Goal: Complete application form

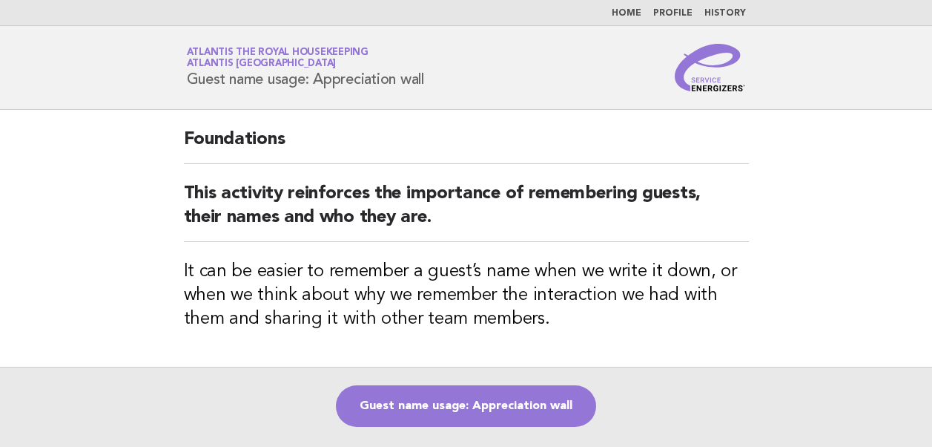
scroll to position [73, 0]
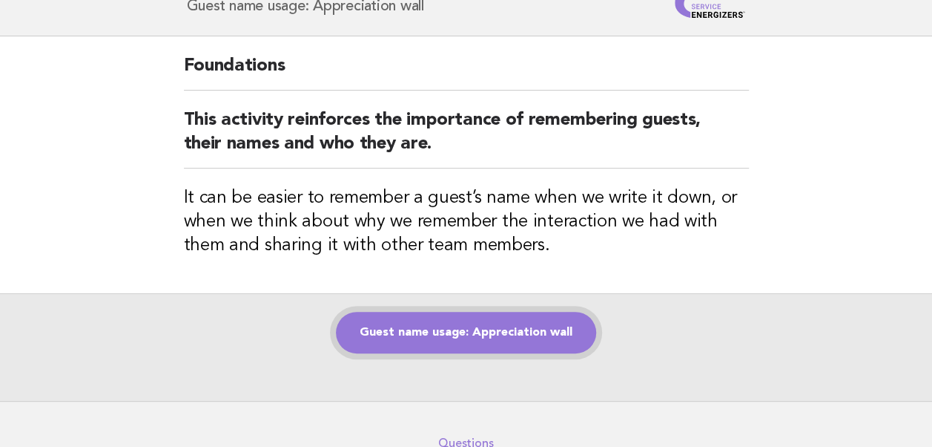
click at [464, 335] on link "Guest name usage: Appreciation wall" at bounding box center [466, 333] width 260 height 42
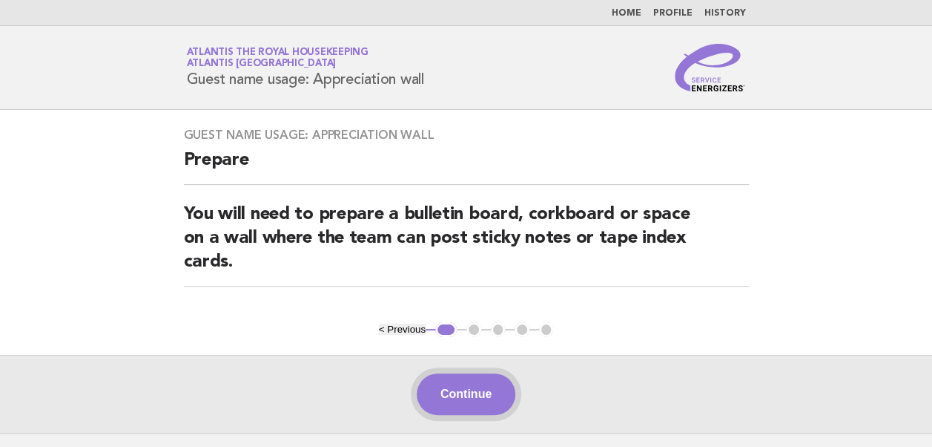
click at [476, 395] on button "Continue" at bounding box center [466, 394] width 99 height 42
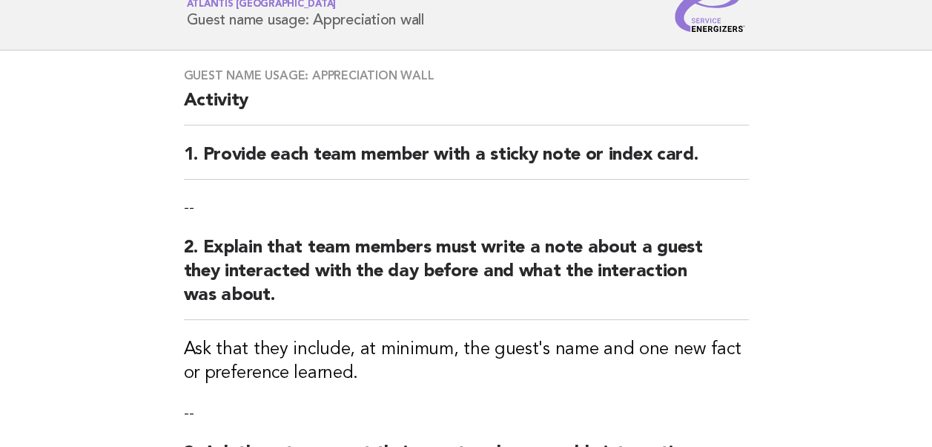
scroll to position [74, 0]
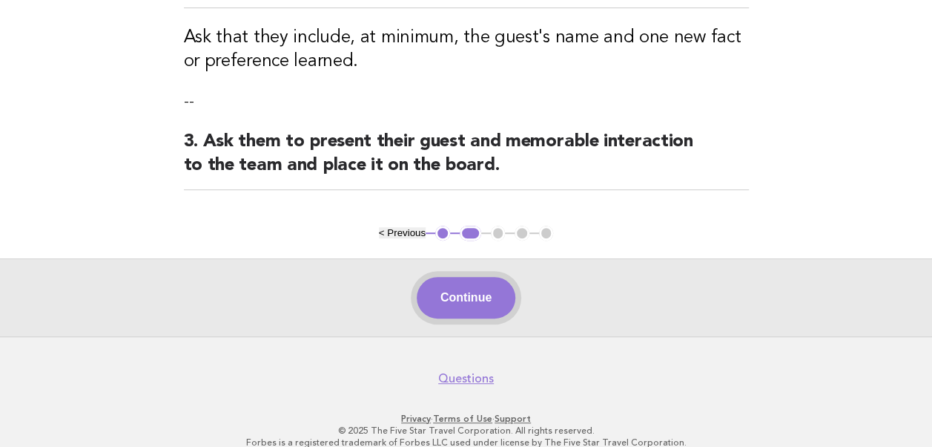
click at [463, 300] on button "Continue" at bounding box center [466, 298] width 99 height 42
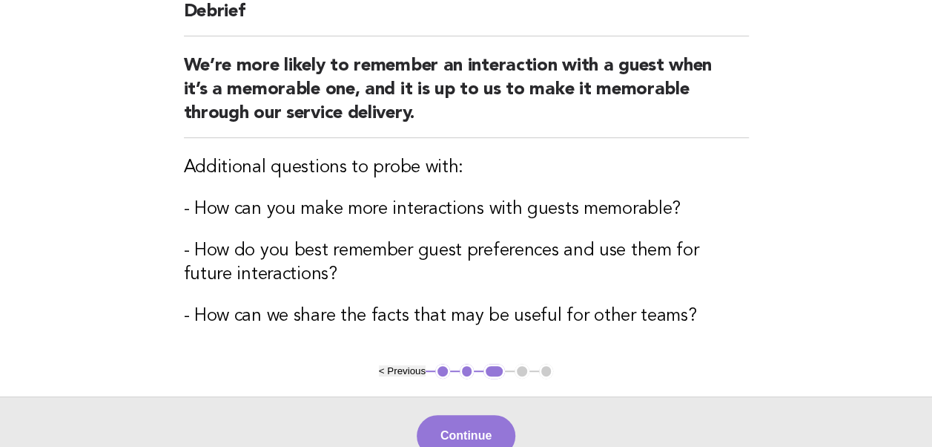
scroll to position [223, 0]
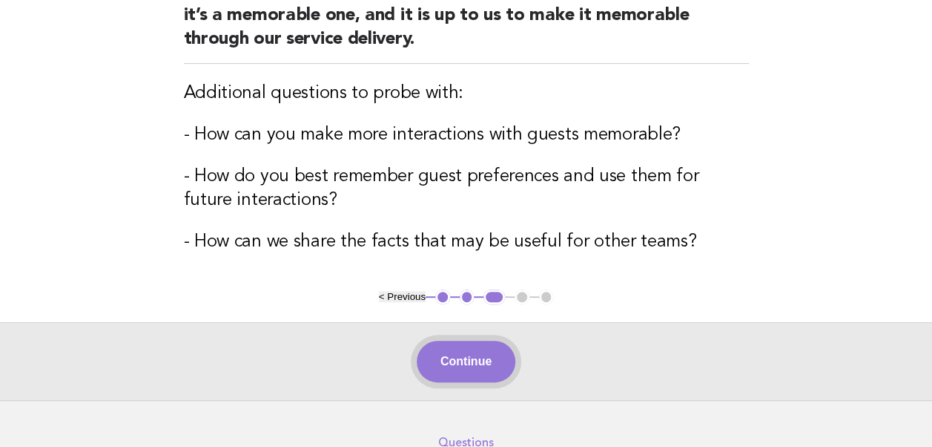
click at [464, 360] on button "Continue" at bounding box center [466, 361] width 99 height 42
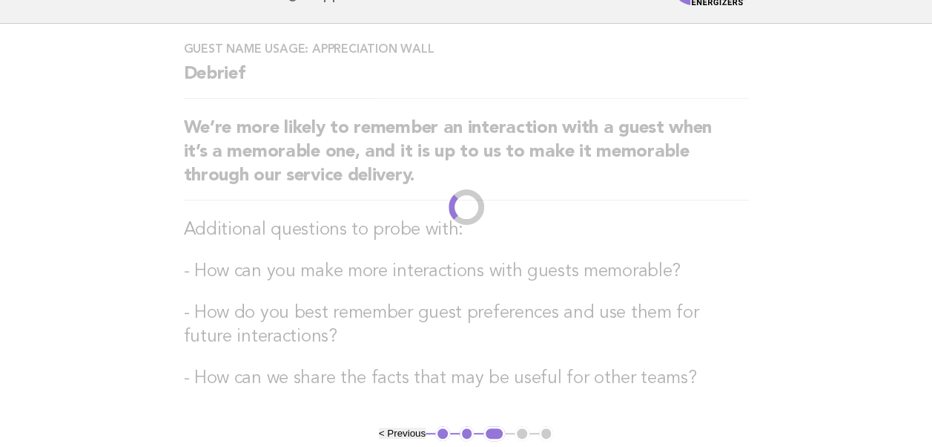
scroll to position [0, 0]
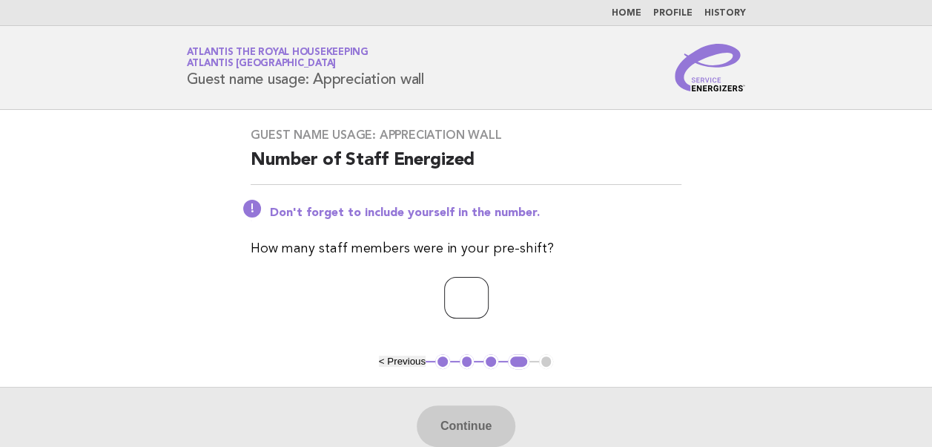
click at [444, 294] on input "number" at bounding box center [466, 298] width 45 height 42
type input "*"
click at [452, 419] on button "Continue" at bounding box center [466, 426] width 99 height 42
